Goal: Task Accomplishment & Management: Complete application form

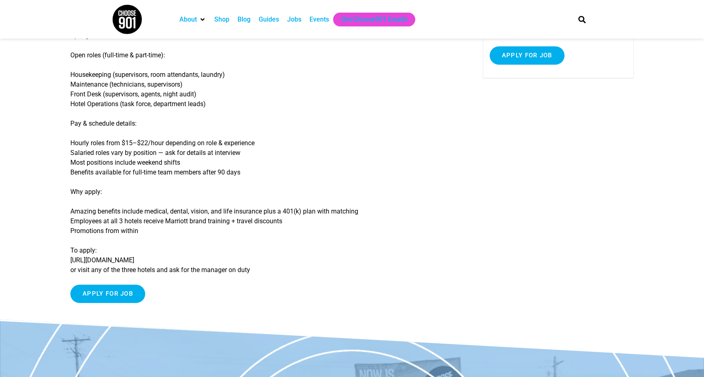
scroll to position [244, 0]
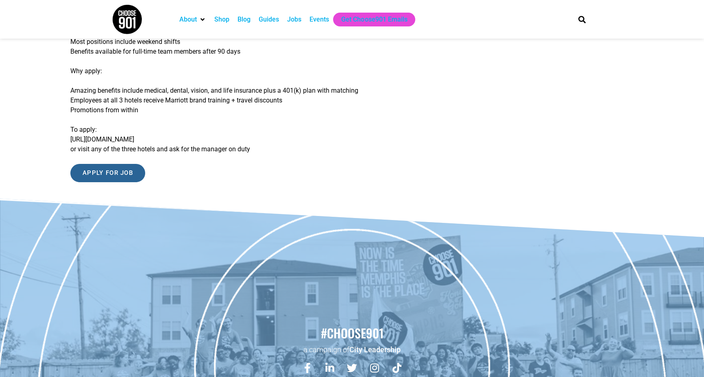
click at [106, 175] on input "Apply for job" at bounding box center [107, 173] width 75 height 18
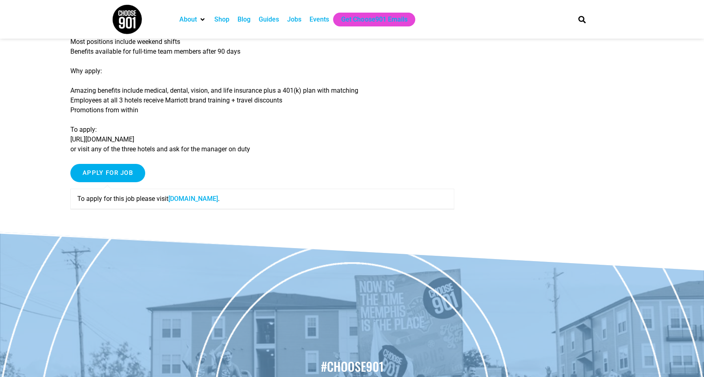
click at [199, 200] on link "www.summitmgmtcorp.com" at bounding box center [193, 199] width 50 height 8
click at [163, 137] on p "To apply: https://jobs.lever.co/summitmgmt-corp or visit any of the three hotel…" at bounding box center [262, 139] width 384 height 29
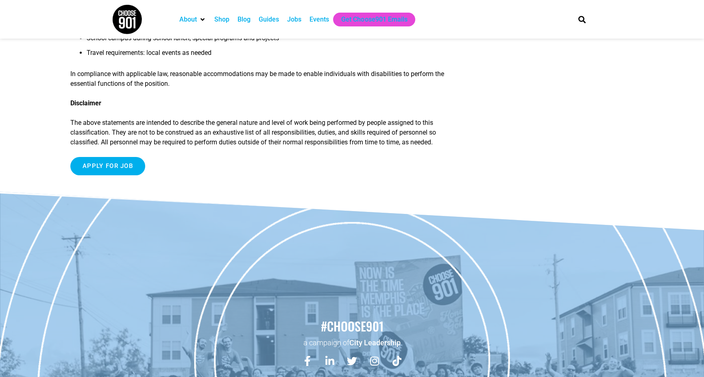
scroll to position [732, 0]
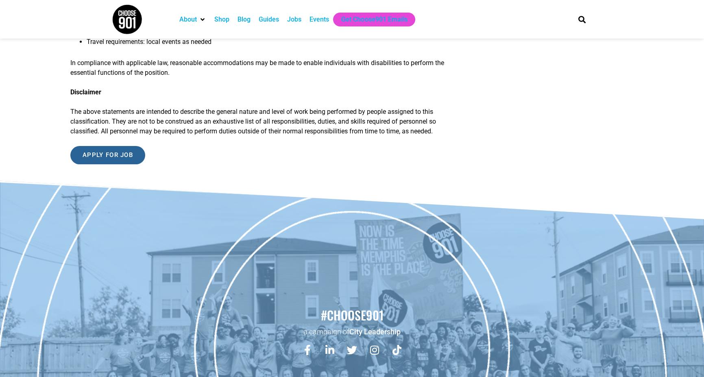
click at [134, 147] on input "Apply for job" at bounding box center [107, 155] width 75 height 18
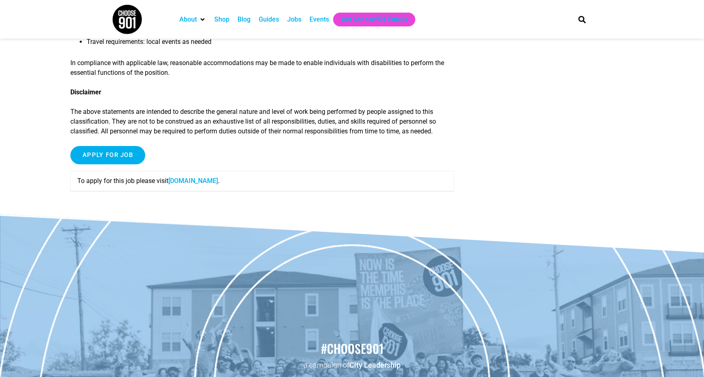
click at [201, 177] on link "streets.cloud9strategies.com" at bounding box center [193, 181] width 50 height 8
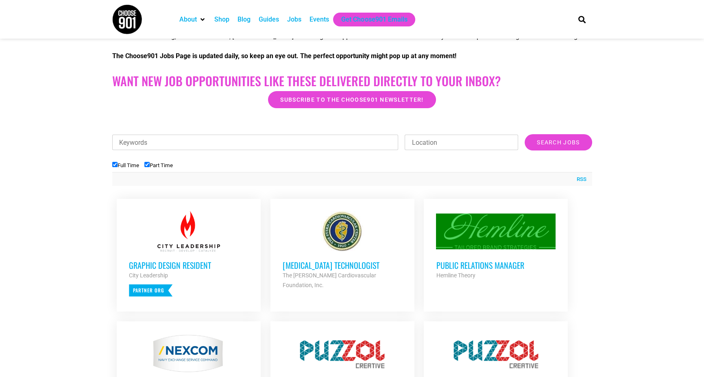
scroll to position [203, 0]
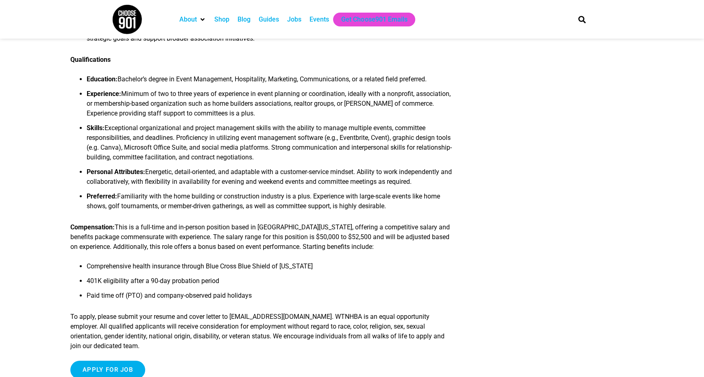
scroll to position [529, 0]
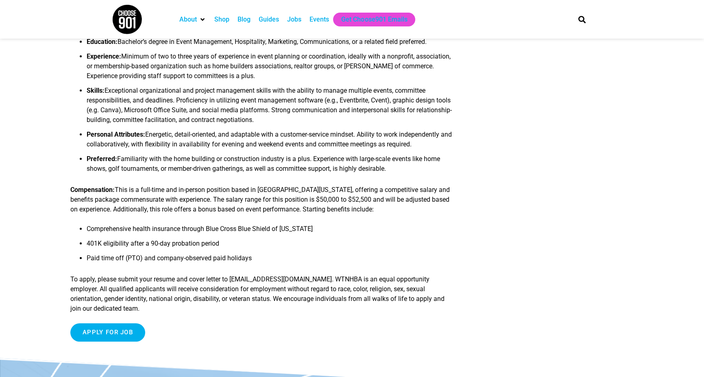
click at [133, 324] on input "Apply for job" at bounding box center [107, 332] width 75 height 18
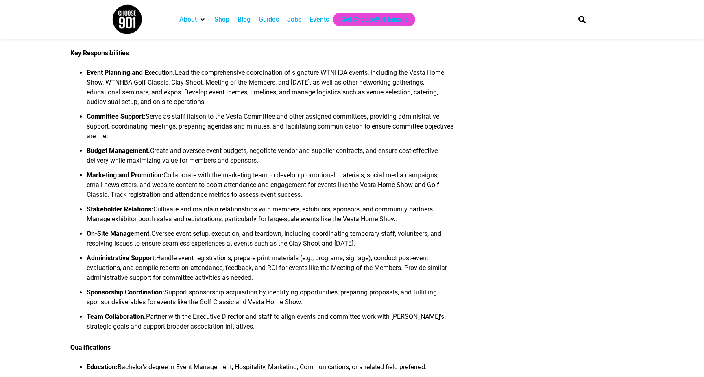
scroll to position [0, 0]
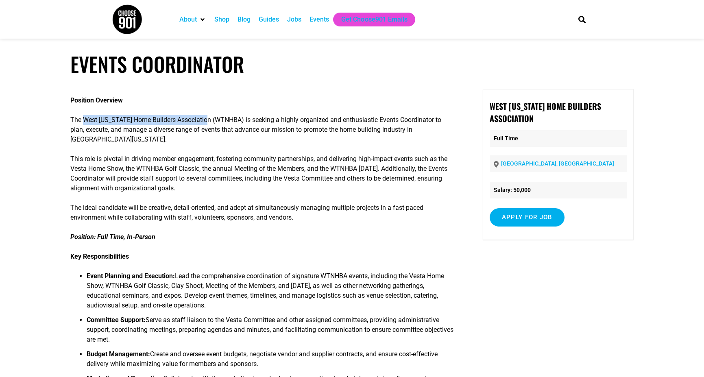
drag, startPoint x: 207, startPoint y: 119, endPoint x: 83, endPoint y: 120, distance: 124.4
click at [83, 120] on p "The West Tennessee Home Builders Association (WTNHBA) is seeking a highly organ…" at bounding box center [262, 129] width 384 height 29
drag, startPoint x: 93, startPoint y: 125, endPoint x: 106, endPoint y: 120, distance: 13.9
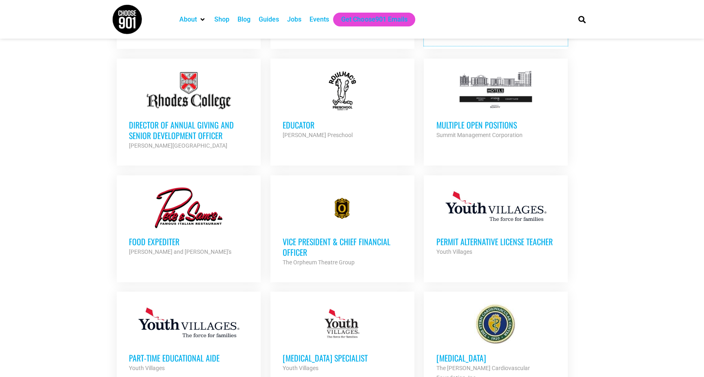
scroll to position [651, 0]
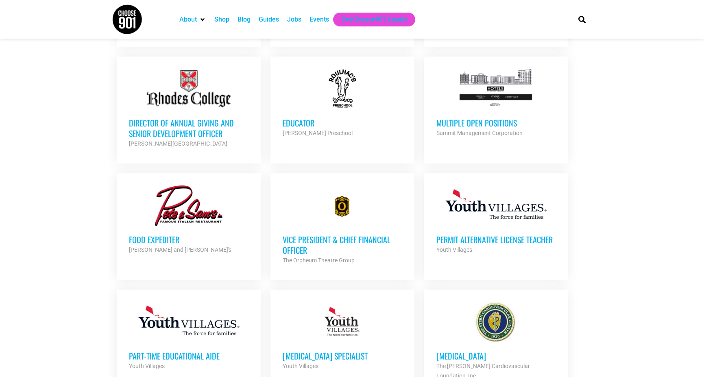
drag, startPoint x: 455, startPoint y: 125, endPoint x: 628, endPoint y: 134, distance: 172.6
click at [628, 134] on section "Looking to make career moves in Memphis? From tech to teaching, medical and mor…" at bounding box center [352, 42] width 704 height 1030
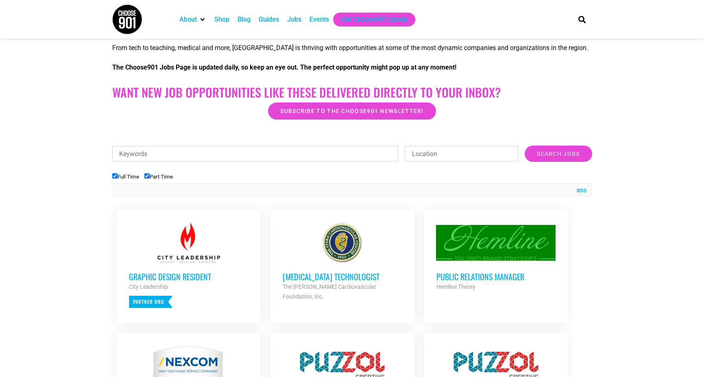
scroll to position [122, 0]
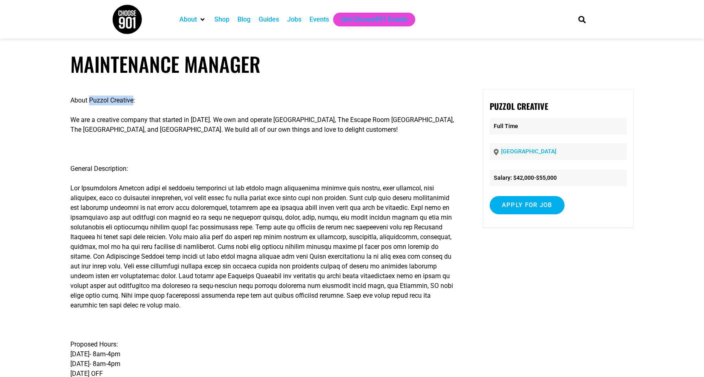
drag, startPoint x: 133, startPoint y: 100, endPoint x: 89, endPoint y: 100, distance: 43.5
click at [89, 100] on p "About Puzzol Creative:" at bounding box center [262, 101] width 384 height 10
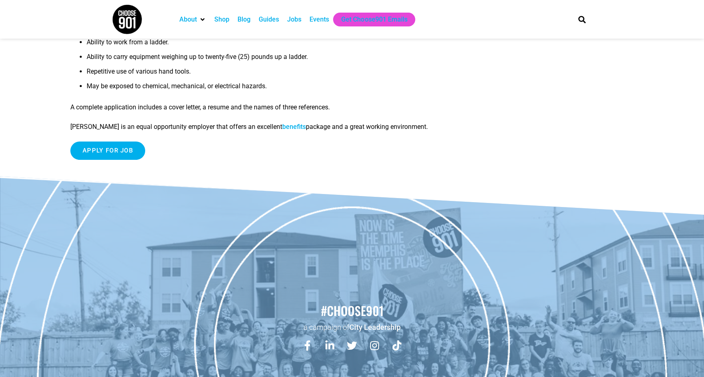
scroll to position [529, 0]
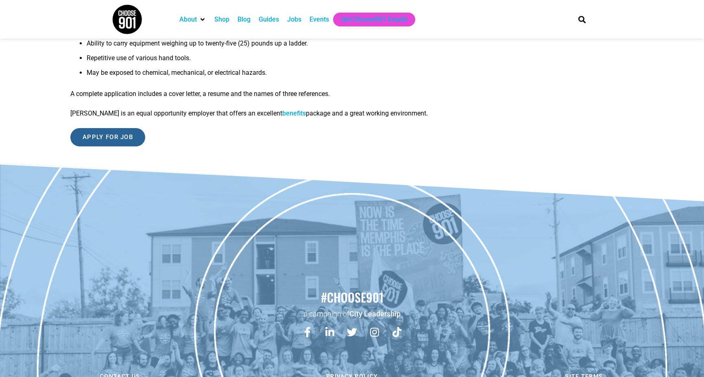
click at [120, 138] on input "Apply for job" at bounding box center [107, 137] width 75 height 18
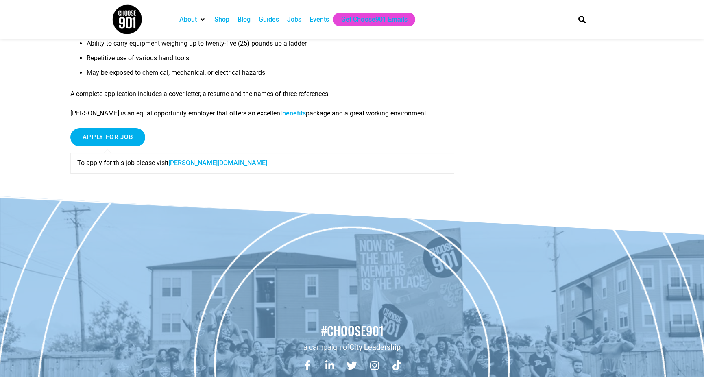
click at [191, 165] on link "[PERSON_NAME][DOMAIN_NAME]" at bounding box center [217, 163] width 99 height 8
